Goal: Transaction & Acquisition: Purchase product/service

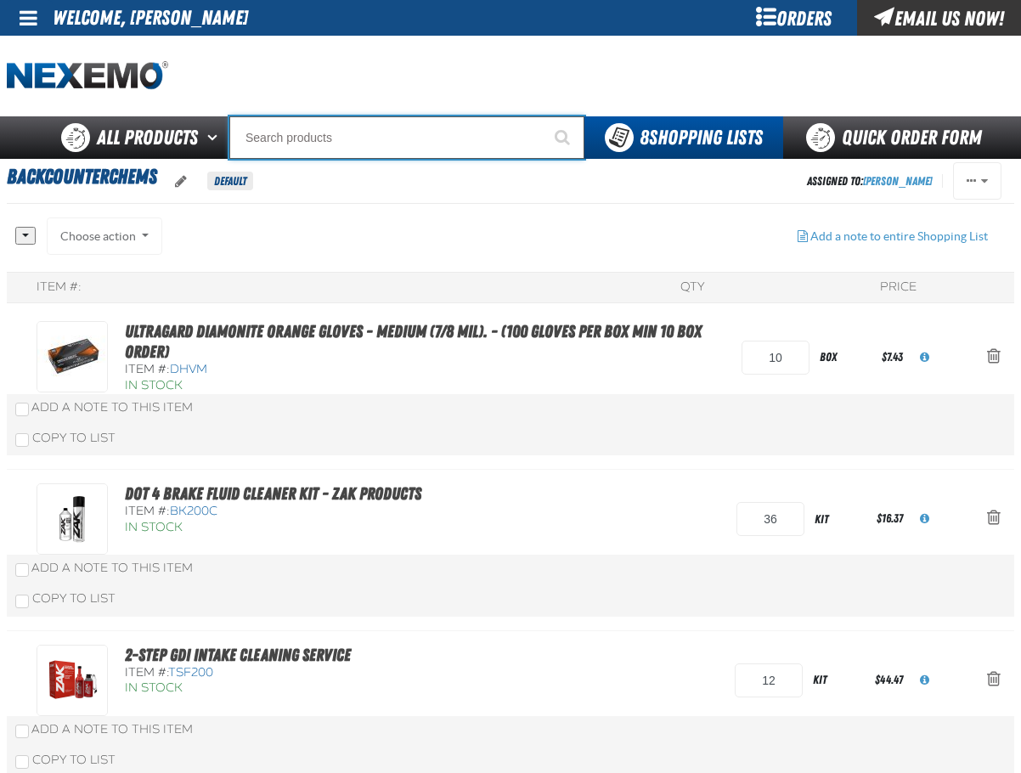
click at [366, 135] on input "Search" at bounding box center [406, 137] width 355 height 42
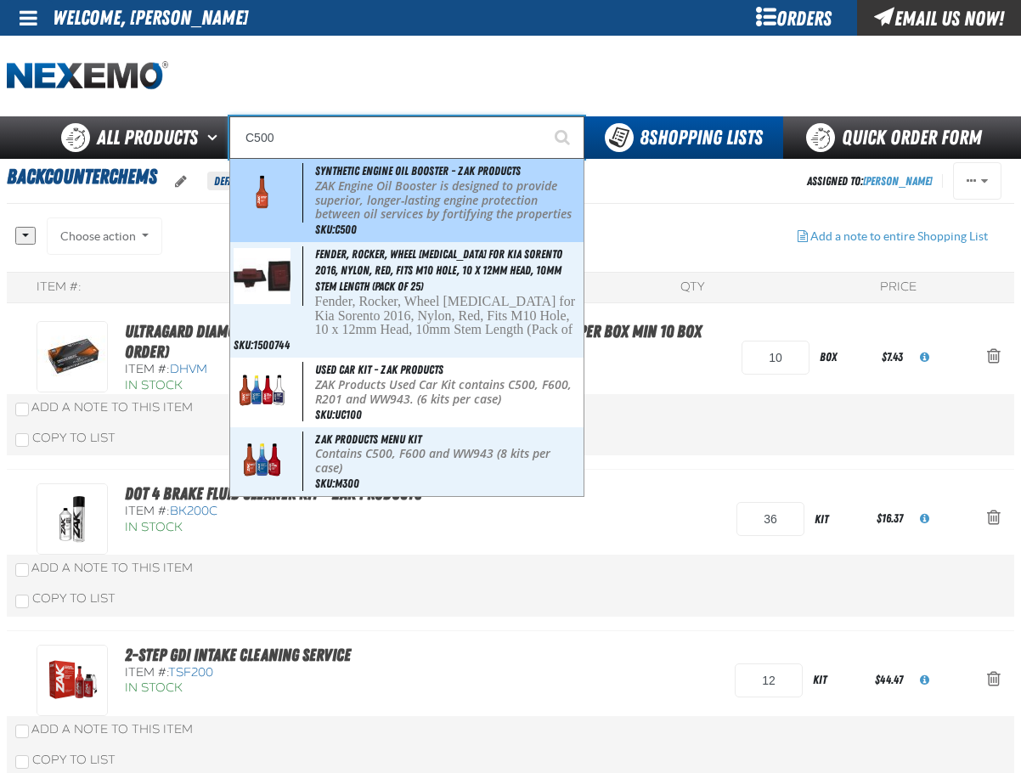
click at [358, 189] on p "ZAK Engine Oil Booster is designed to provide superior, longer-lasting engine p…" at bounding box center [447, 207] width 265 height 57
type input "Synthetic Engine Oil Booster - ZAK Products"
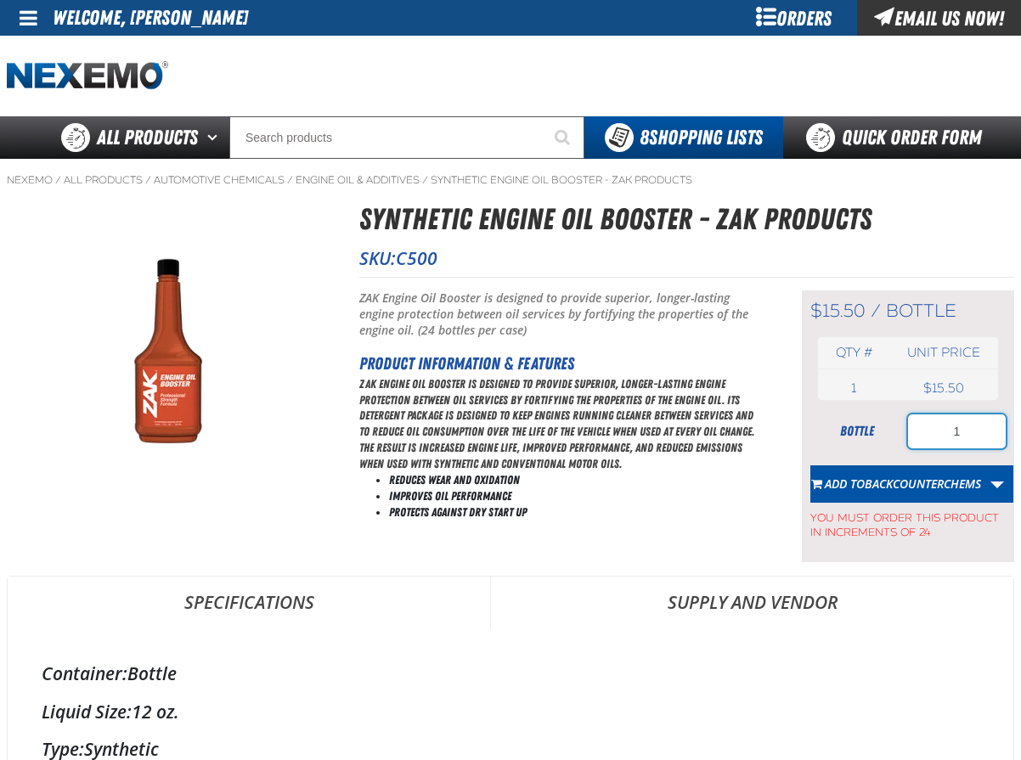
click at [966, 426] on input "1" at bounding box center [957, 431] width 98 height 34
type input "72"
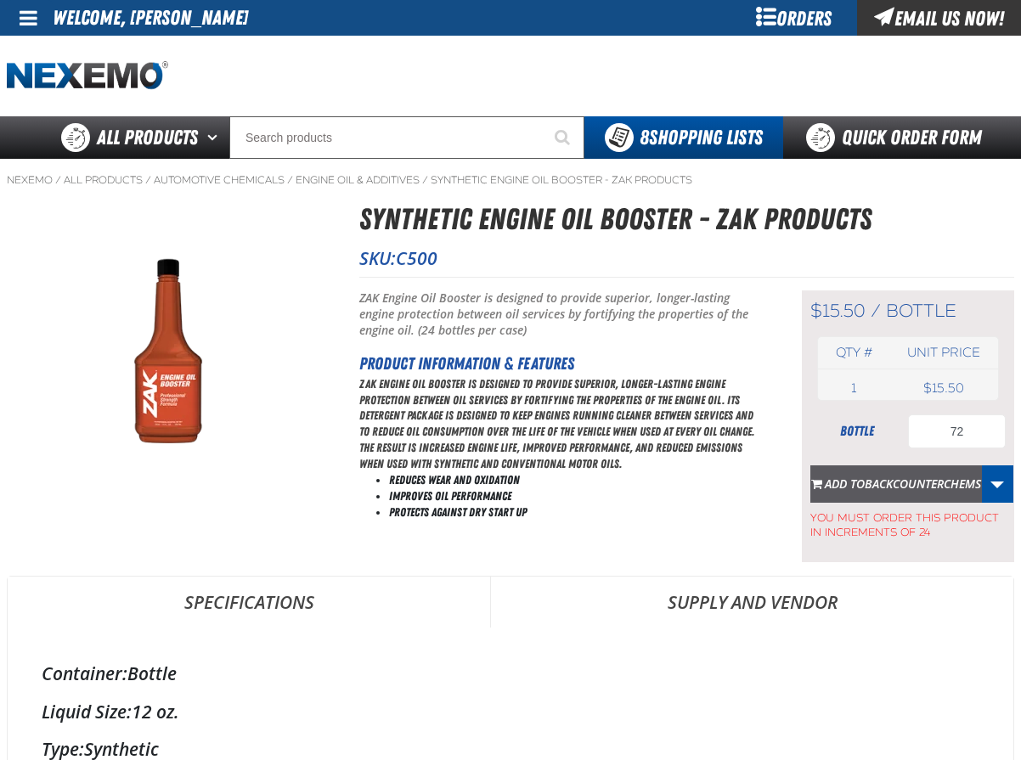
click at [922, 486] on span "BACKCOUNTERCHEMS" at bounding box center [922, 483] width 116 height 16
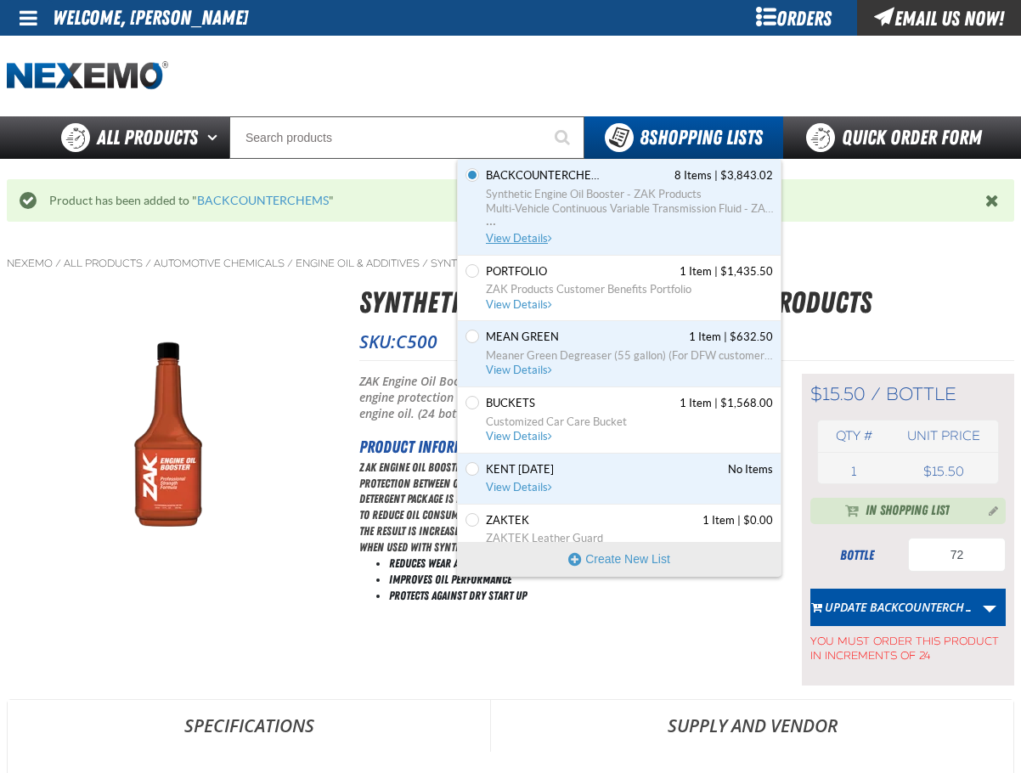
drag, startPoint x: 531, startPoint y: 234, endPoint x: 527, endPoint y: 214, distance: 20.7
click at [531, 234] on span "View Details" at bounding box center [520, 238] width 69 height 13
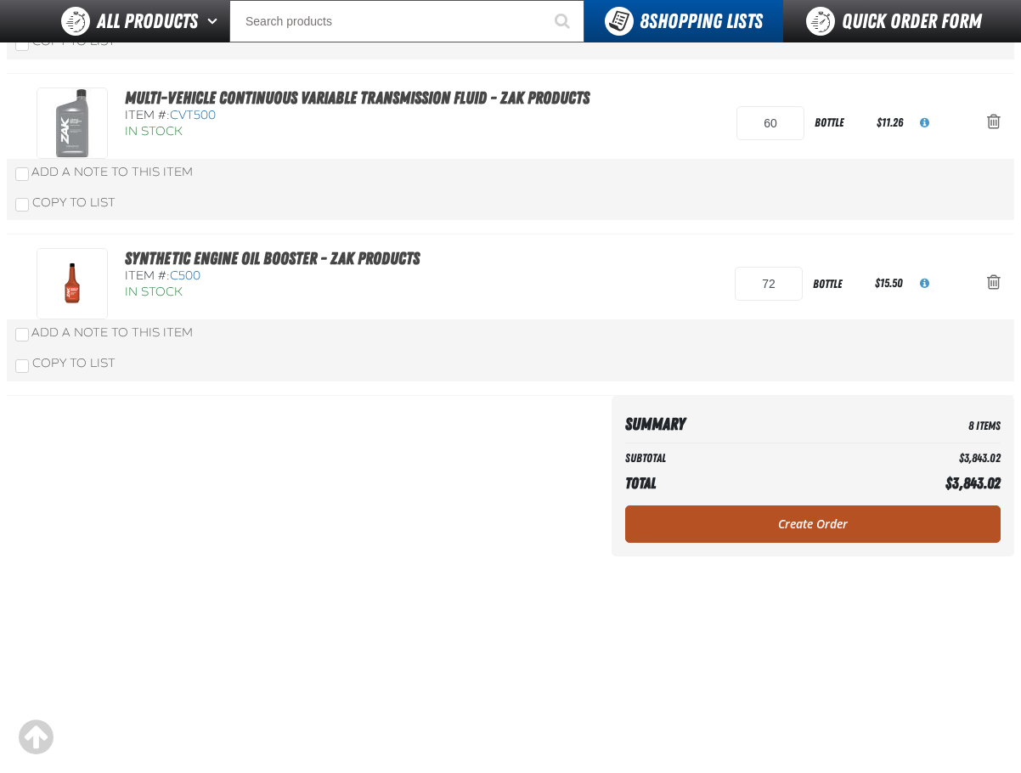
scroll to position [1189, 0]
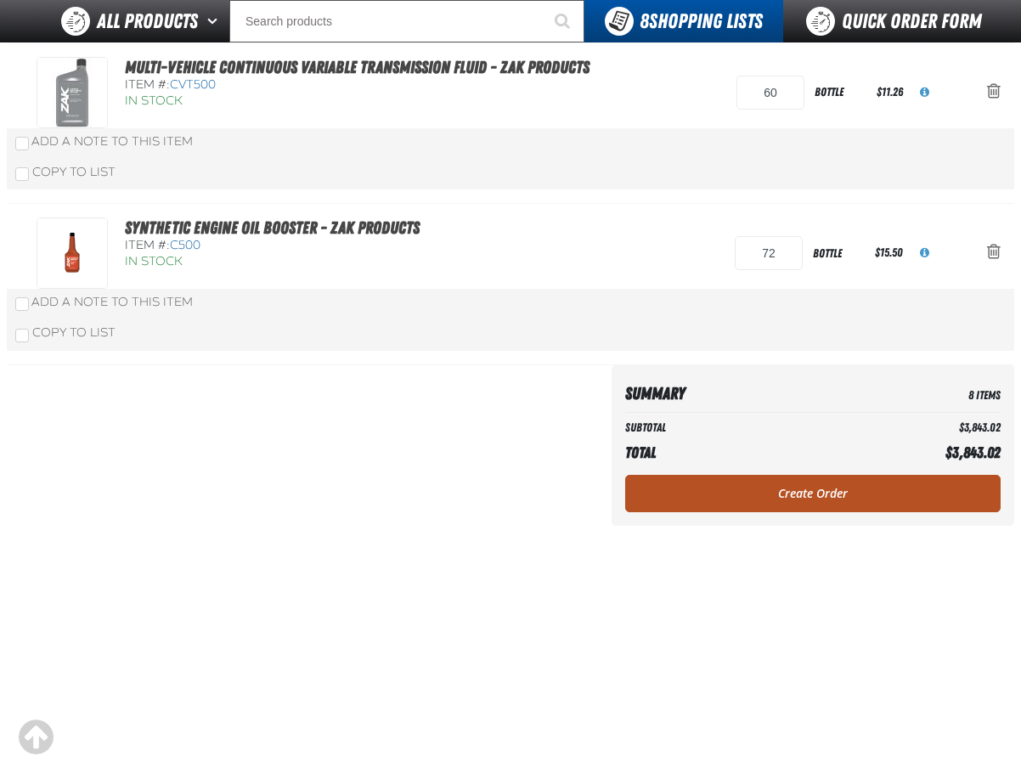
click at [813, 487] on link "Create Order" at bounding box center [812, 493] width 375 height 37
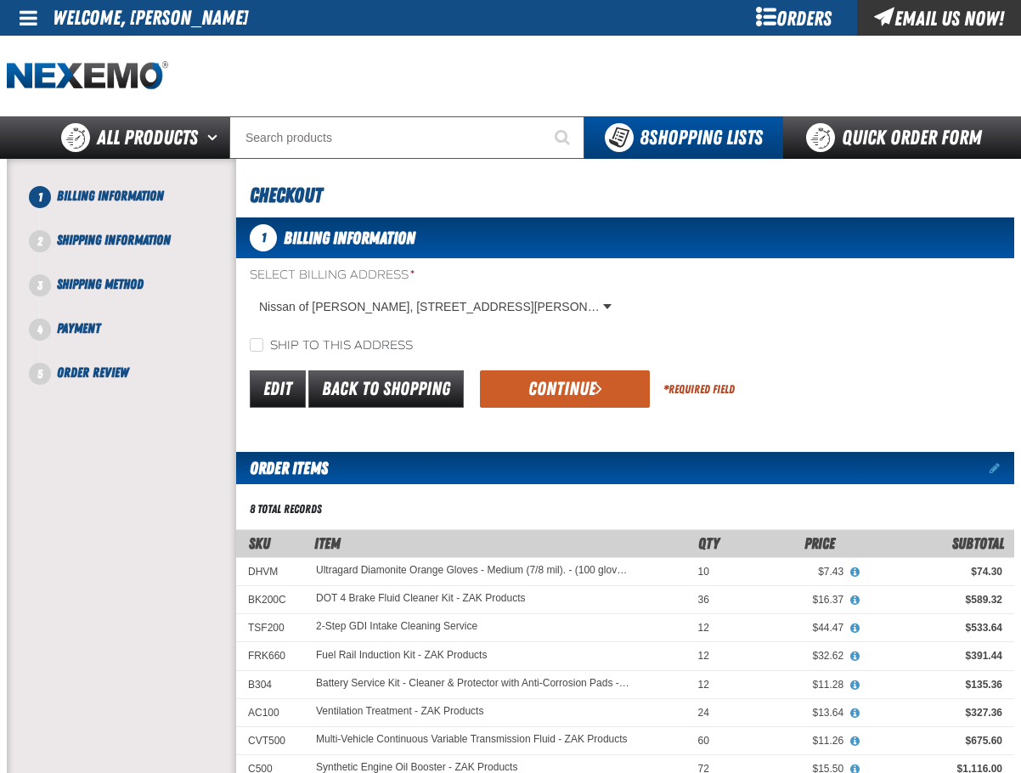
click at [323, 343] on label "Ship to this address" at bounding box center [331, 346] width 163 height 16
click at [263, 343] on input "Ship to this address" at bounding box center [257, 345] width 14 height 14
checkbox input "true"
click at [477, 368] on div "Edit Back to Shopping Continue * Required Field" at bounding box center [625, 389] width 778 height 43
click at [515, 377] on button "Continue" at bounding box center [565, 388] width 170 height 37
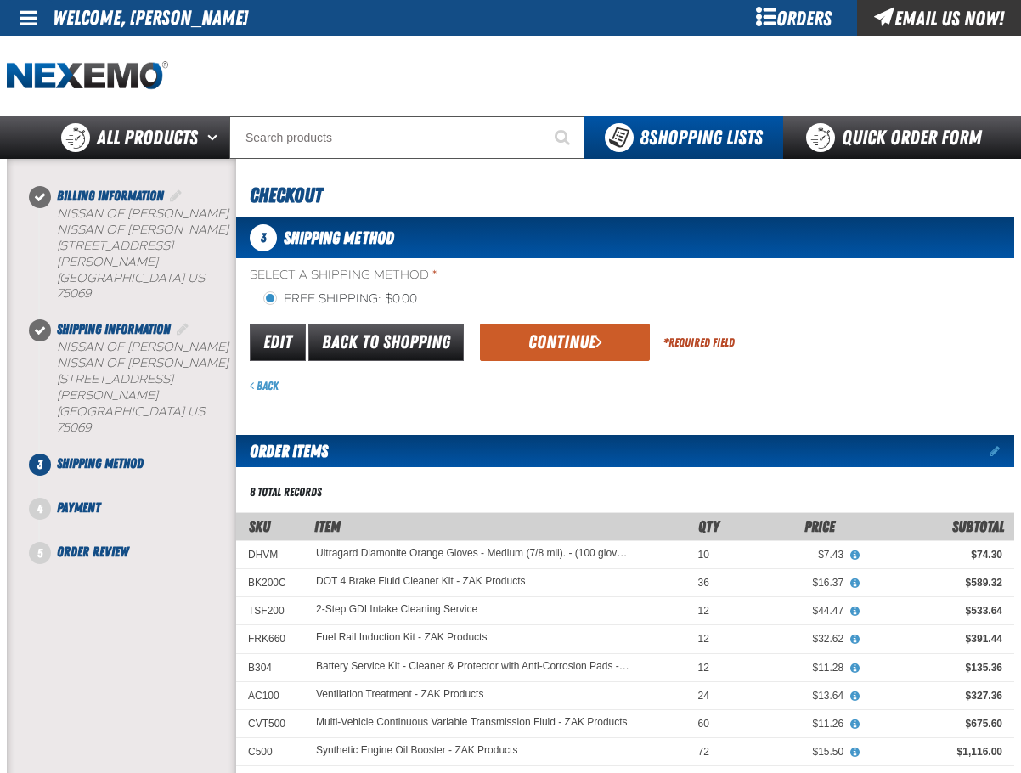
click at [571, 320] on div "Select a Shipping Method * Free Shipping: $0.00 flat_rate_2 primary Edit Back t…" at bounding box center [625, 330] width 778 height 127
click at [571, 338] on button "Continue" at bounding box center [565, 341] width 170 height 37
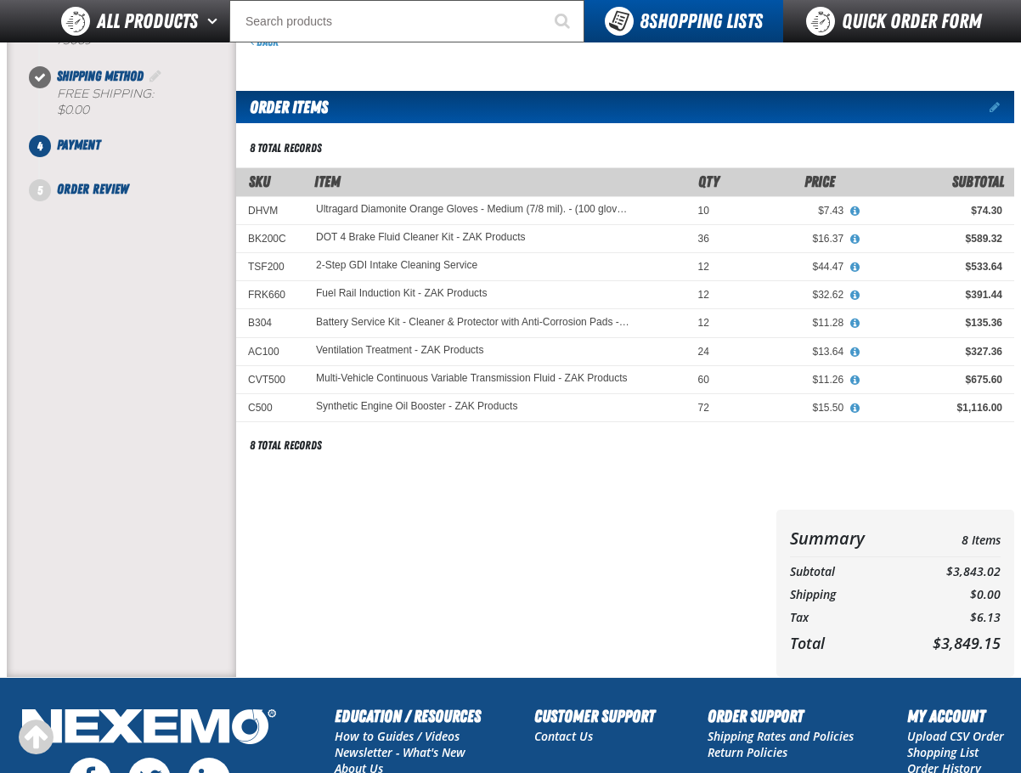
scroll to position [177, 0]
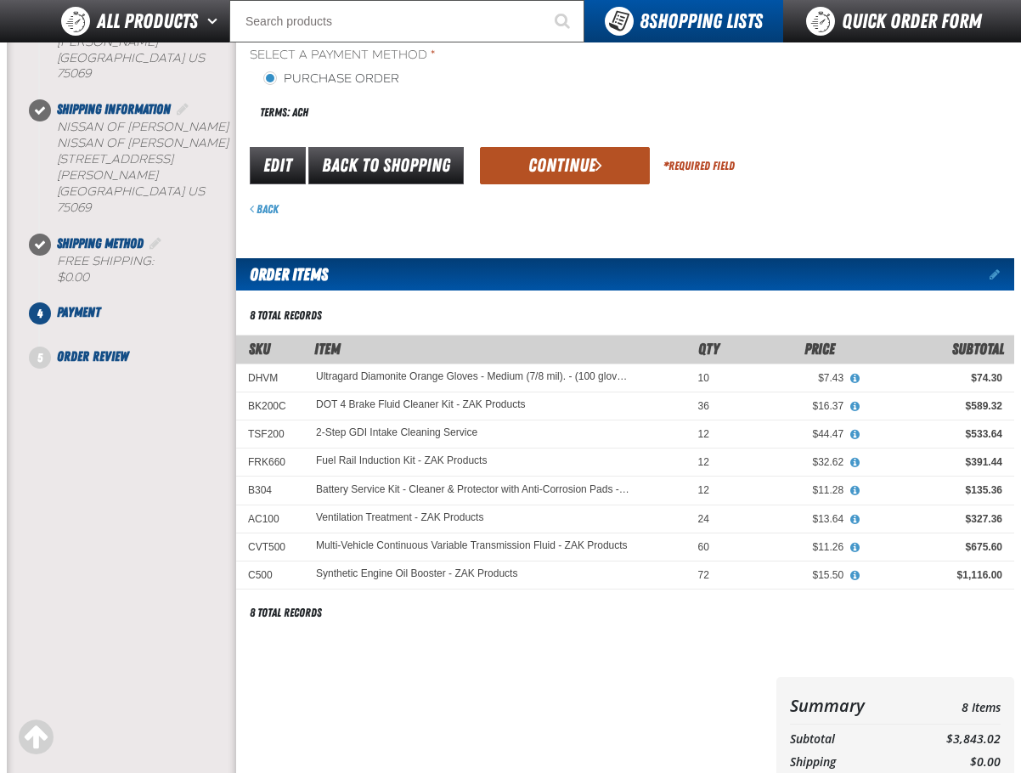
click at [543, 155] on button "Continue" at bounding box center [565, 165] width 170 height 37
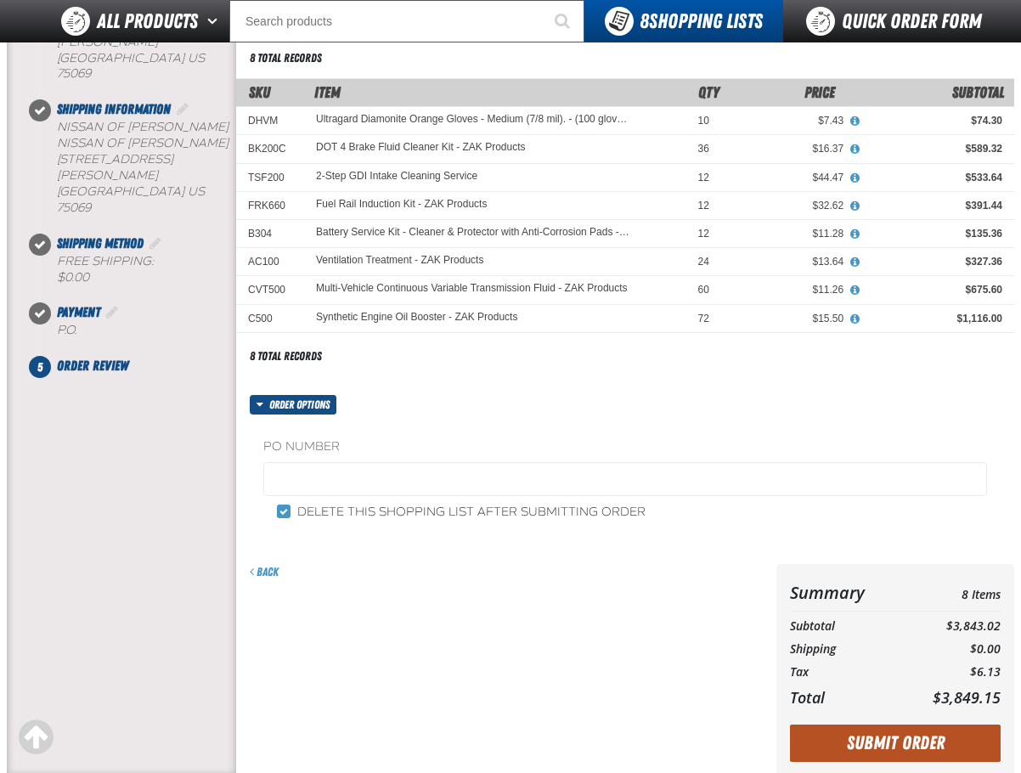
click at [913, 735] on button "Submit Order" at bounding box center [895, 742] width 211 height 37
